Goal: Information Seeking & Learning: Understand process/instructions

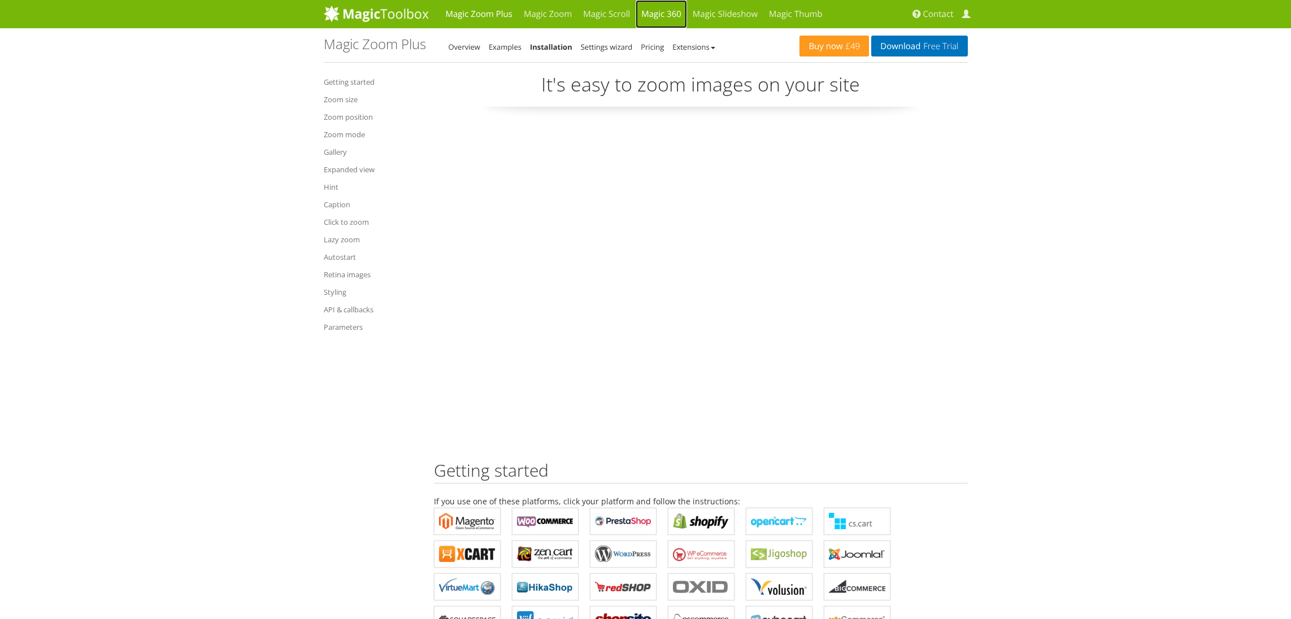
click at [680, 13] on link "Magic 360" at bounding box center [661, 14] width 51 height 28
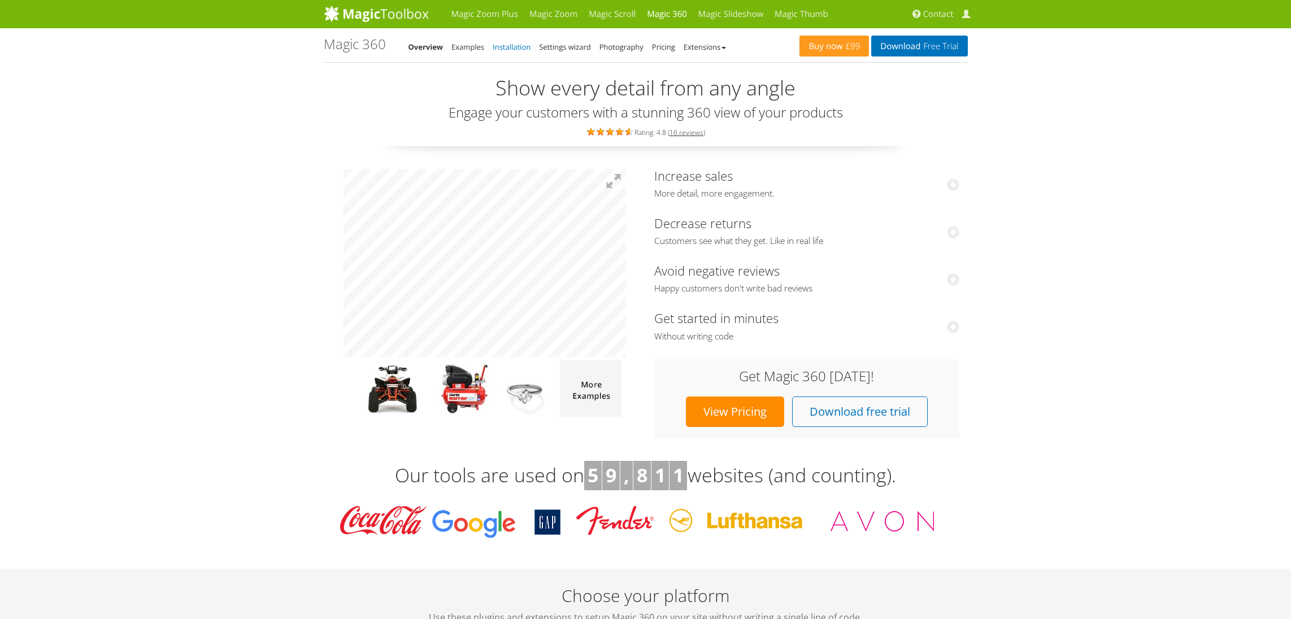
click at [522, 44] on link "Installation" at bounding box center [512, 47] width 38 height 10
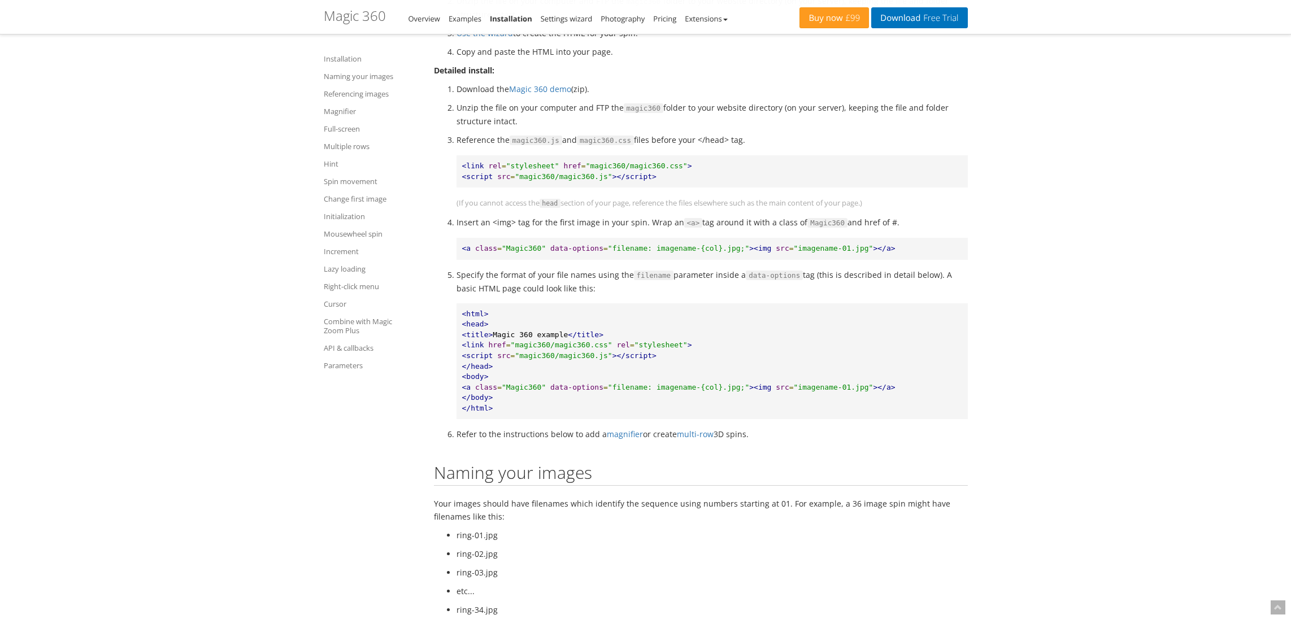
scroll to position [653, 0]
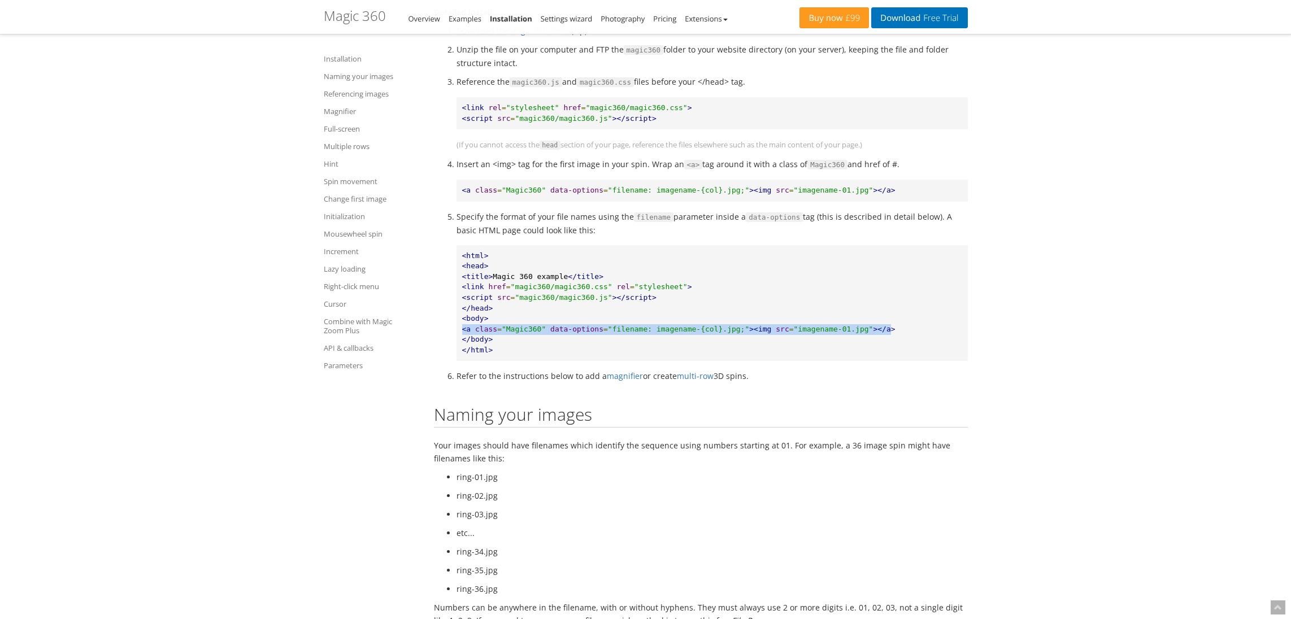
drag, startPoint x: 463, startPoint y: 330, endPoint x: 893, endPoint y: 328, distance: 429.9
click at [893, 328] on pre "<html> <head> <title> Magic 360 example </title> <link href = "magic360/magic36…" at bounding box center [711, 303] width 511 height 116
drag, startPoint x: 912, startPoint y: 332, endPoint x: 462, endPoint y: 332, distance: 449.7
click at [462, 332] on pre "<html> <head> <title> Magic 360 example </title> <link href = "magic360/magic36…" at bounding box center [711, 303] width 511 height 116
copy pre "<a class = "Magic360" data-options = "filename: imagename-{col}.jpg;" ><img src…"
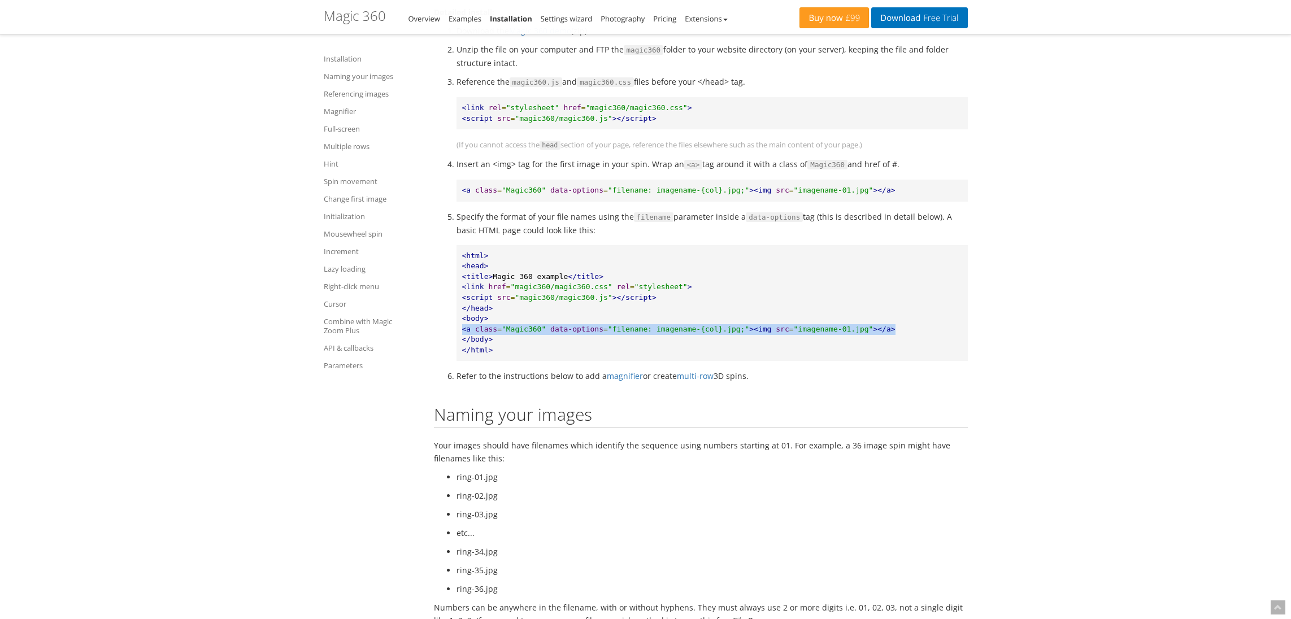
click at [462, 332] on span "<a" at bounding box center [466, 329] width 9 height 8
drag, startPoint x: 462, startPoint y: 331, endPoint x: 906, endPoint y: 332, distance: 444.6
click at [906, 332] on pre "<html> <head> <title> Magic 360 example </title> <link href = "magic360/magic36…" at bounding box center [711, 303] width 511 height 116
copy pre "<a class = "Magic360" data-options = "filename: imagename-{col}.jpg;" ><img src…"
click at [460, 332] on pre "<html> <head> <title> Magic 360 example </title> <link href = "magic360/magic36…" at bounding box center [711, 303] width 511 height 116
